Goal: Check status: Check status

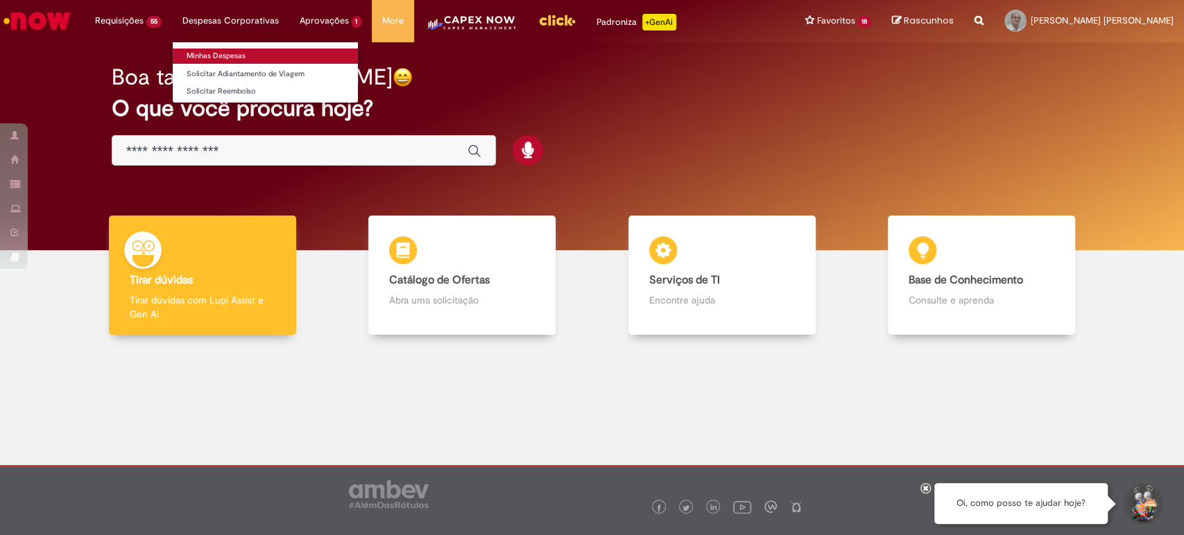
click at [239, 54] on link "Minhas Despesas" at bounding box center [265, 56] width 185 height 15
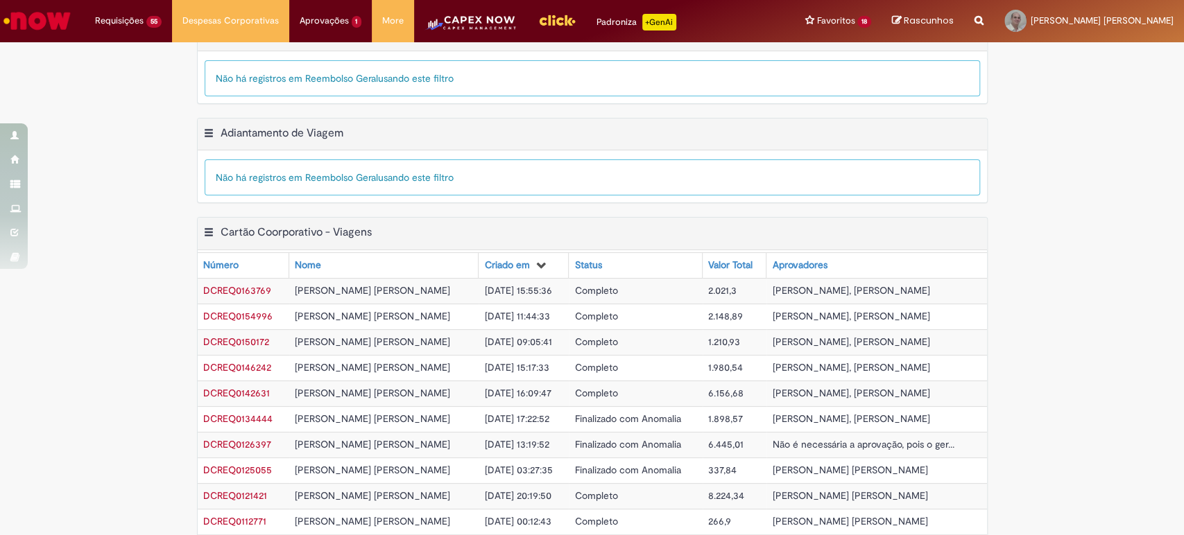
scroll to position [448, 0]
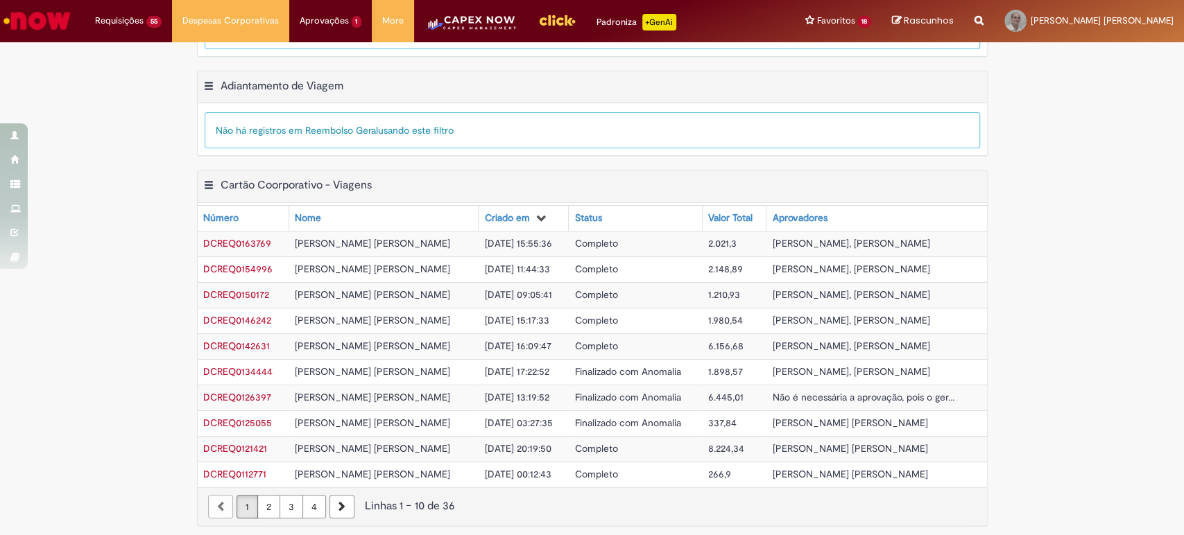
click at [254, 237] on span "DCREQ0163769" at bounding box center [237, 243] width 68 height 12
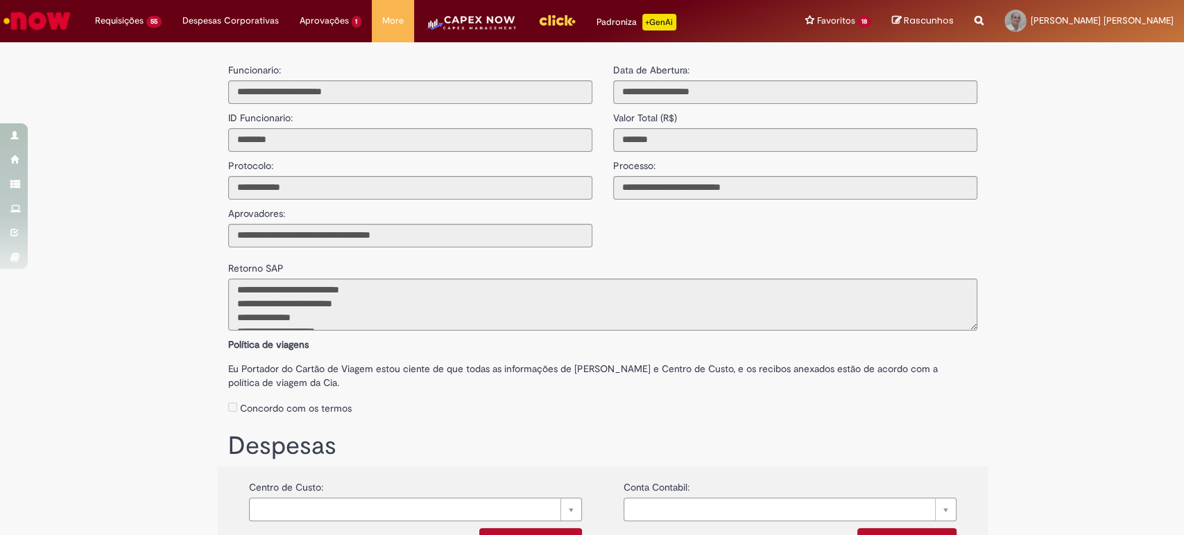
click at [56, 15] on img "Ir para a Homepage" at bounding box center [36, 21] width 71 height 28
